Goal: Task Accomplishment & Management: Manage account settings

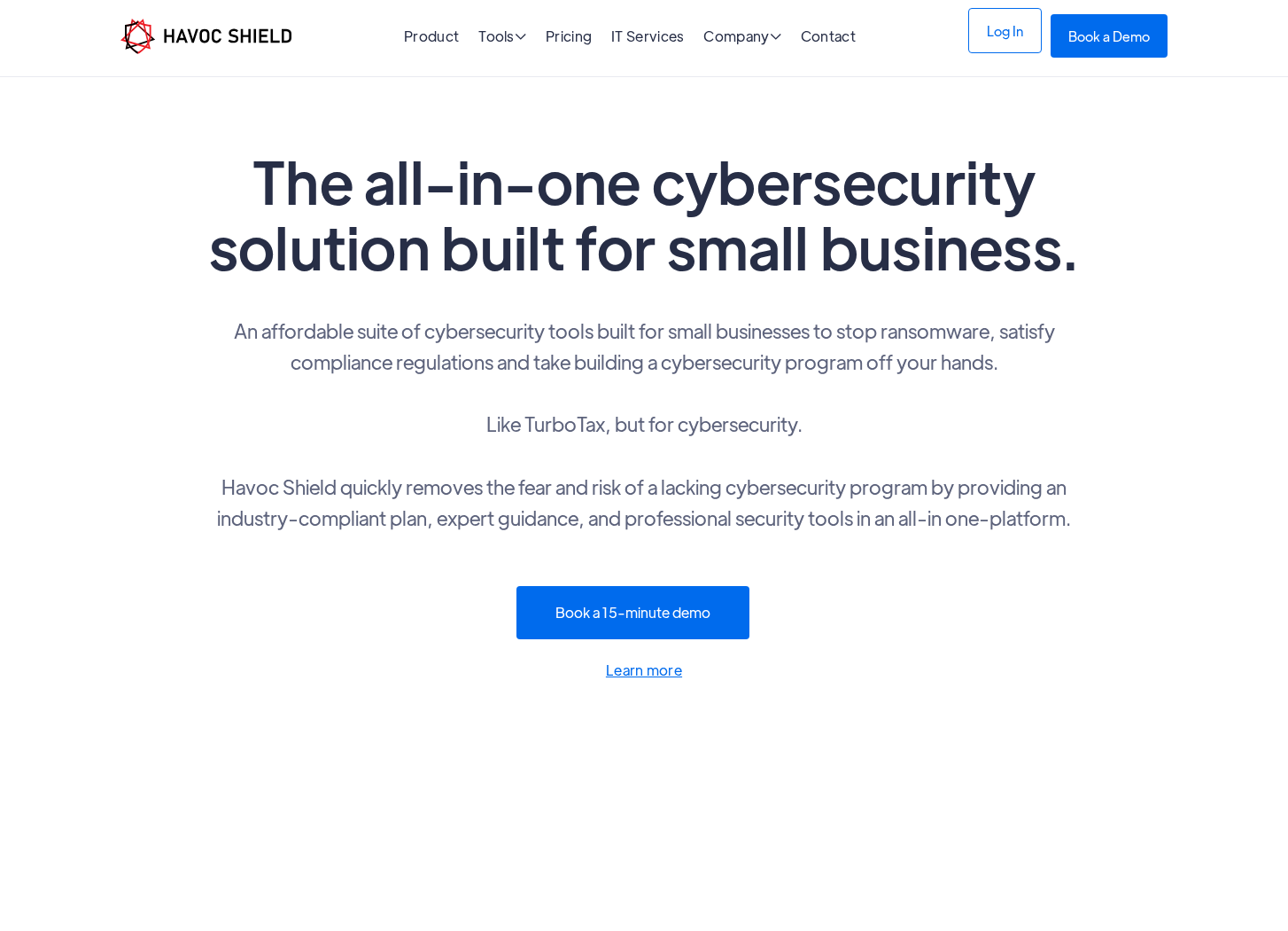
click at [989, 42] on link "Log In" at bounding box center [1005, 30] width 74 height 46
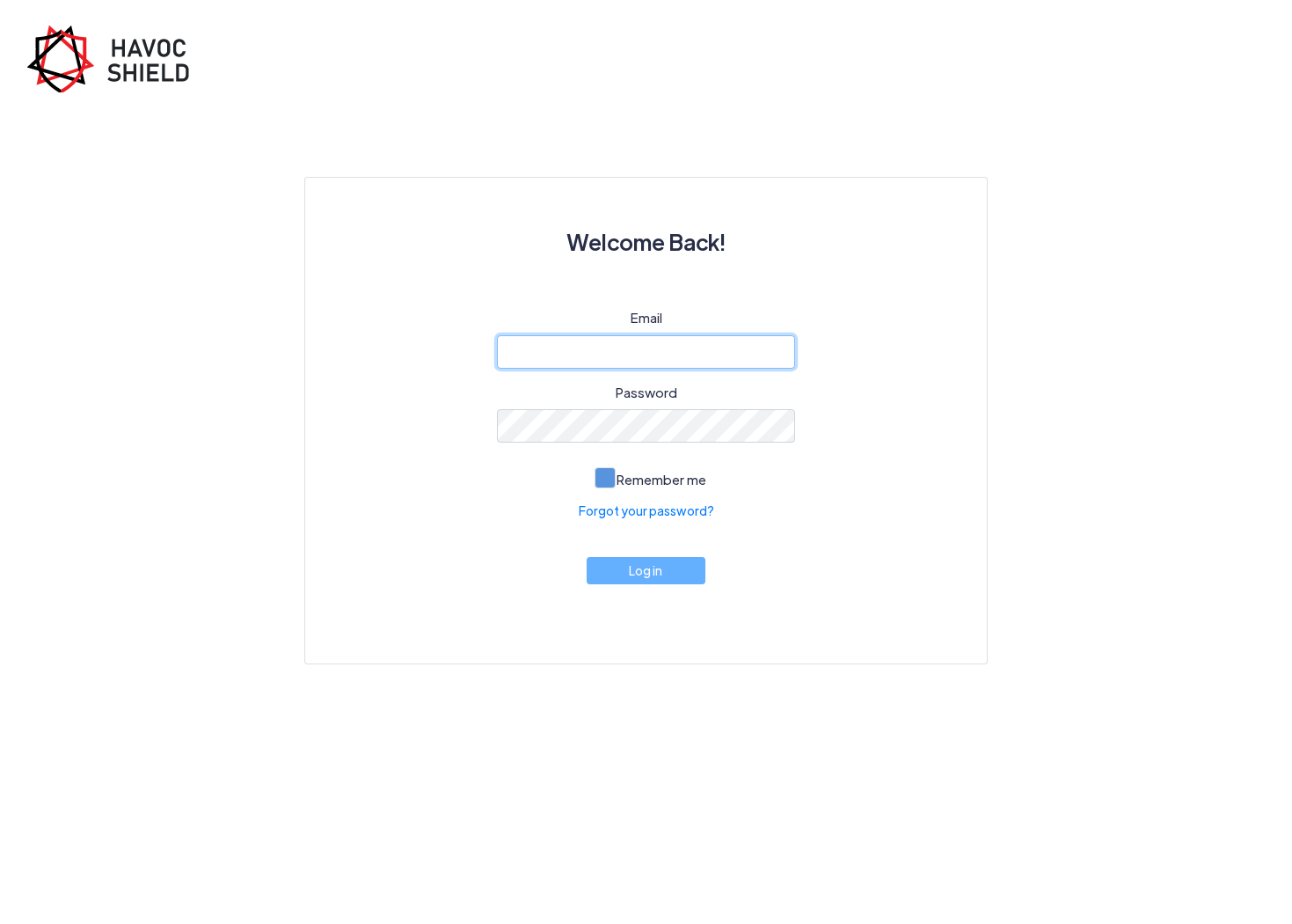
type input "[PERSON_NAME][EMAIL_ADDRESS][DOMAIN_NAME]"
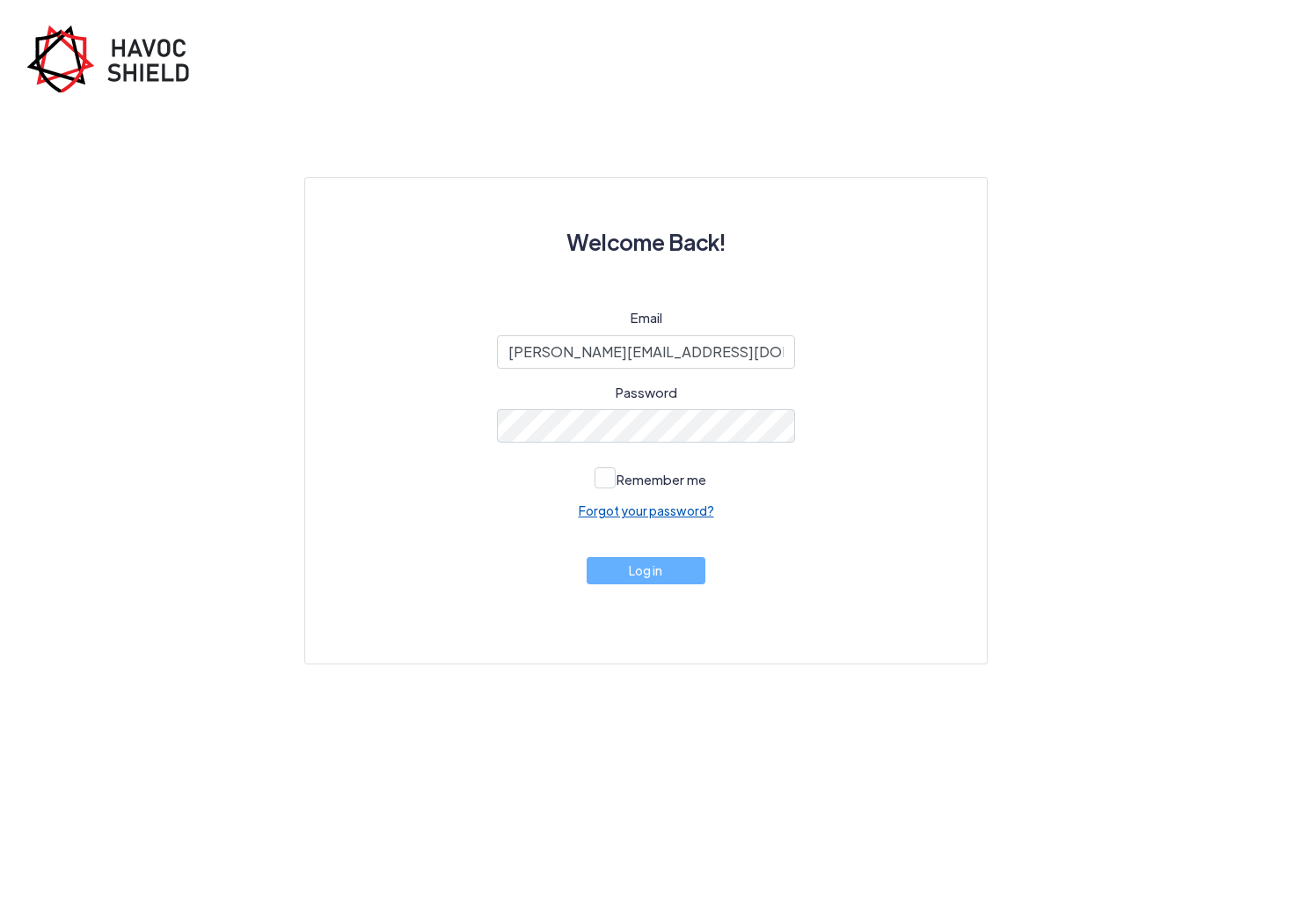
drag, startPoint x: 616, startPoint y: 477, endPoint x: 615, endPoint y: 503, distance: 26.0
click at [617, 478] on span "Remember me" at bounding box center [660, 478] width 89 height 16
click at [0, 0] on input "Remember me" at bounding box center [0, 0] width 0 height 0
click at [631, 577] on button "Log in" at bounding box center [646, 566] width 119 height 27
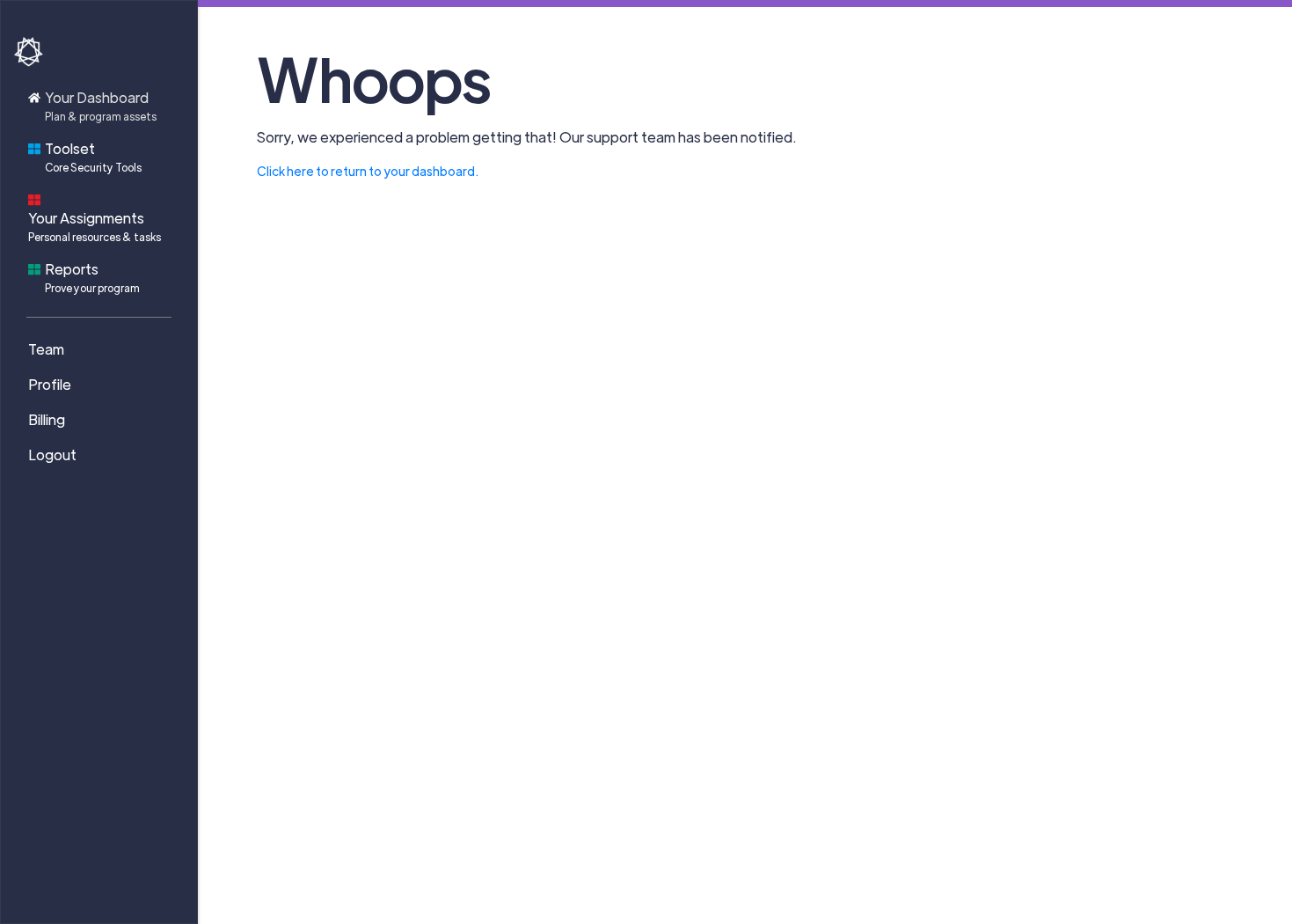
click at [103, 105] on span "Your Dashboard Plan & program assets" at bounding box center [101, 106] width 112 height 37
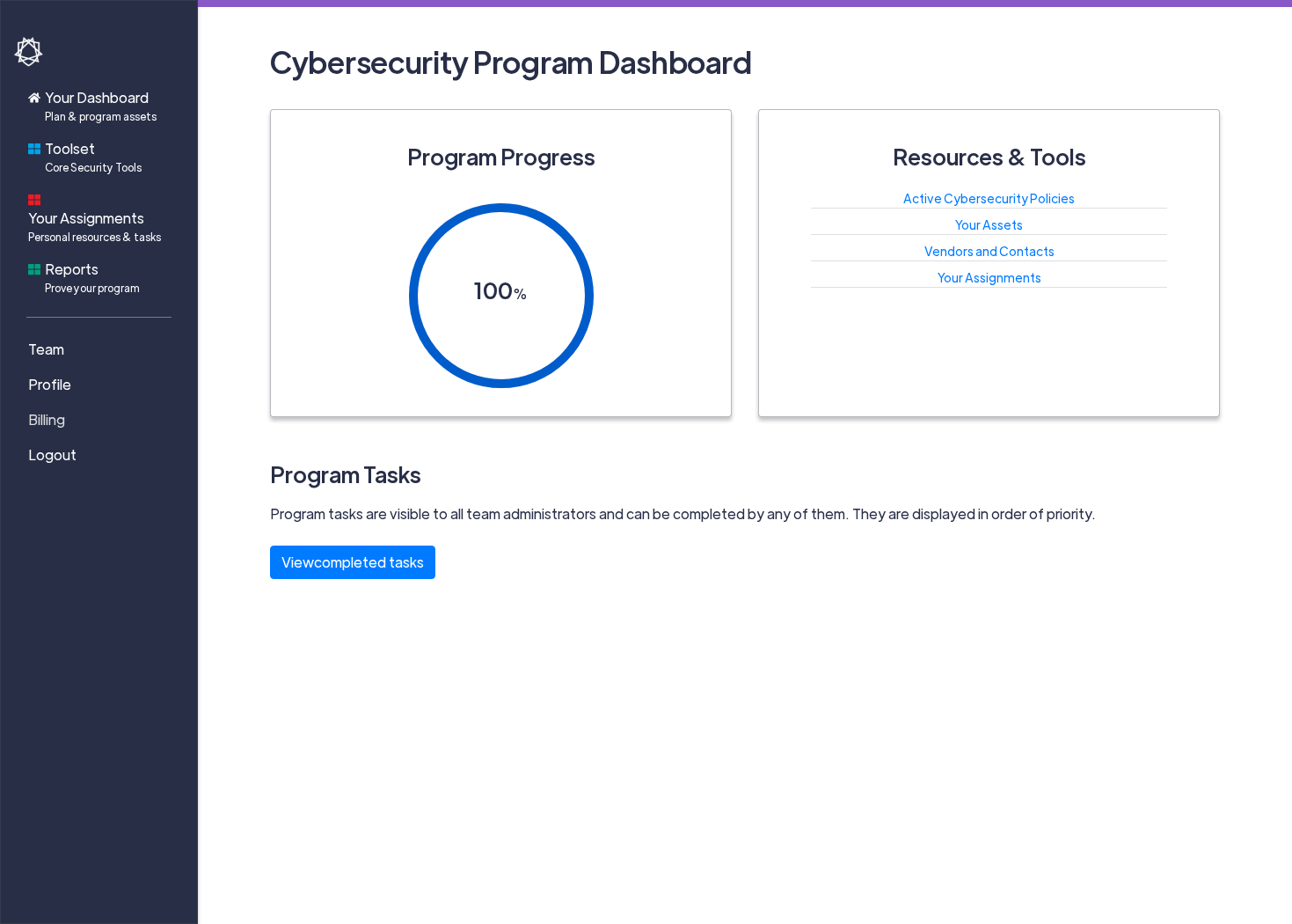
click at [56, 409] on span "Billing" at bounding box center [46, 419] width 37 height 21
